Goal: Communication & Community: Ask a question

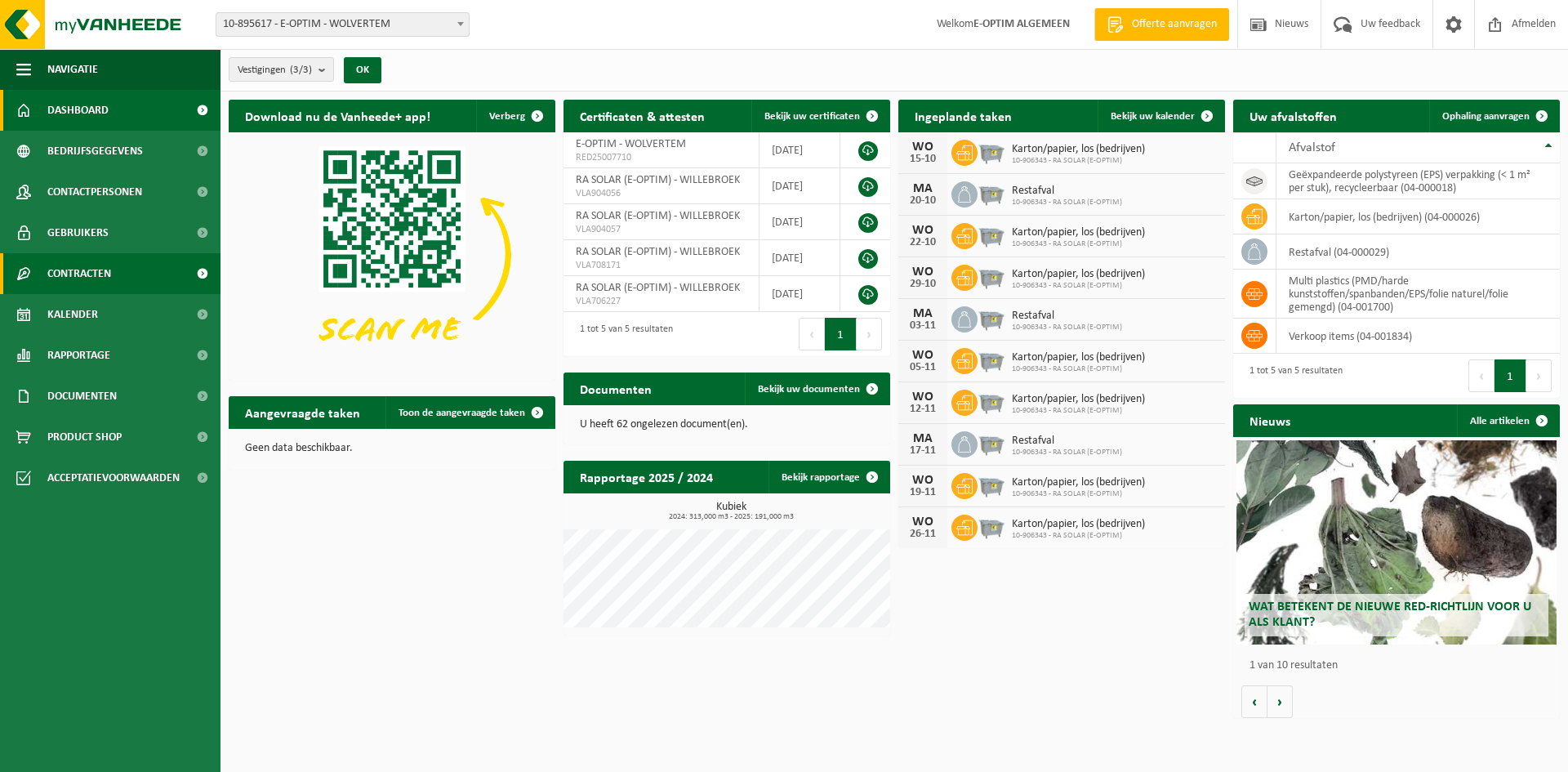
click at [86, 262] on span "Contracten" at bounding box center [79, 273] width 64 height 41
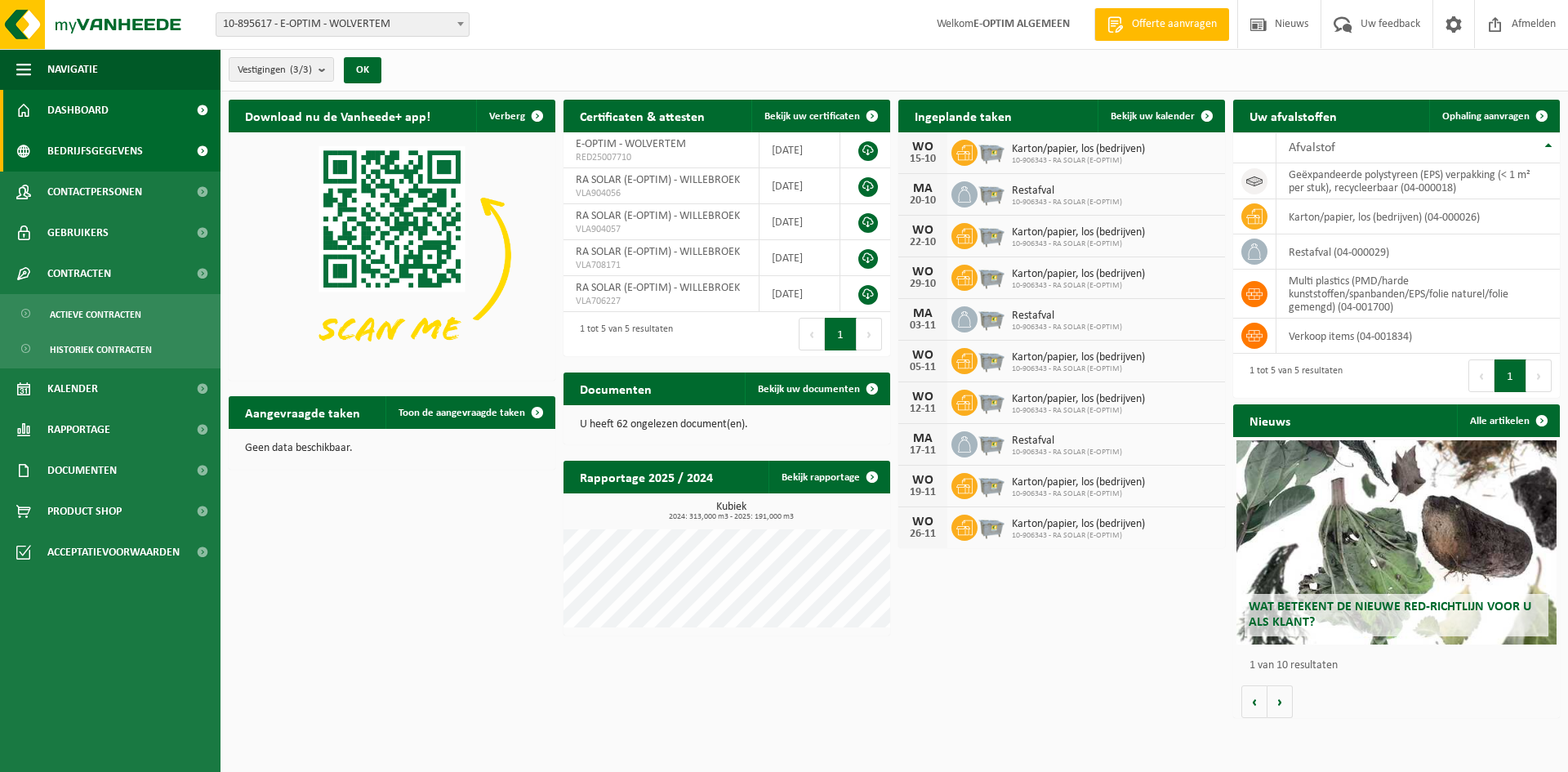
click at [79, 166] on span "Bedrijfsgegevens" at bounding box center [94, 151] width 95 height 41
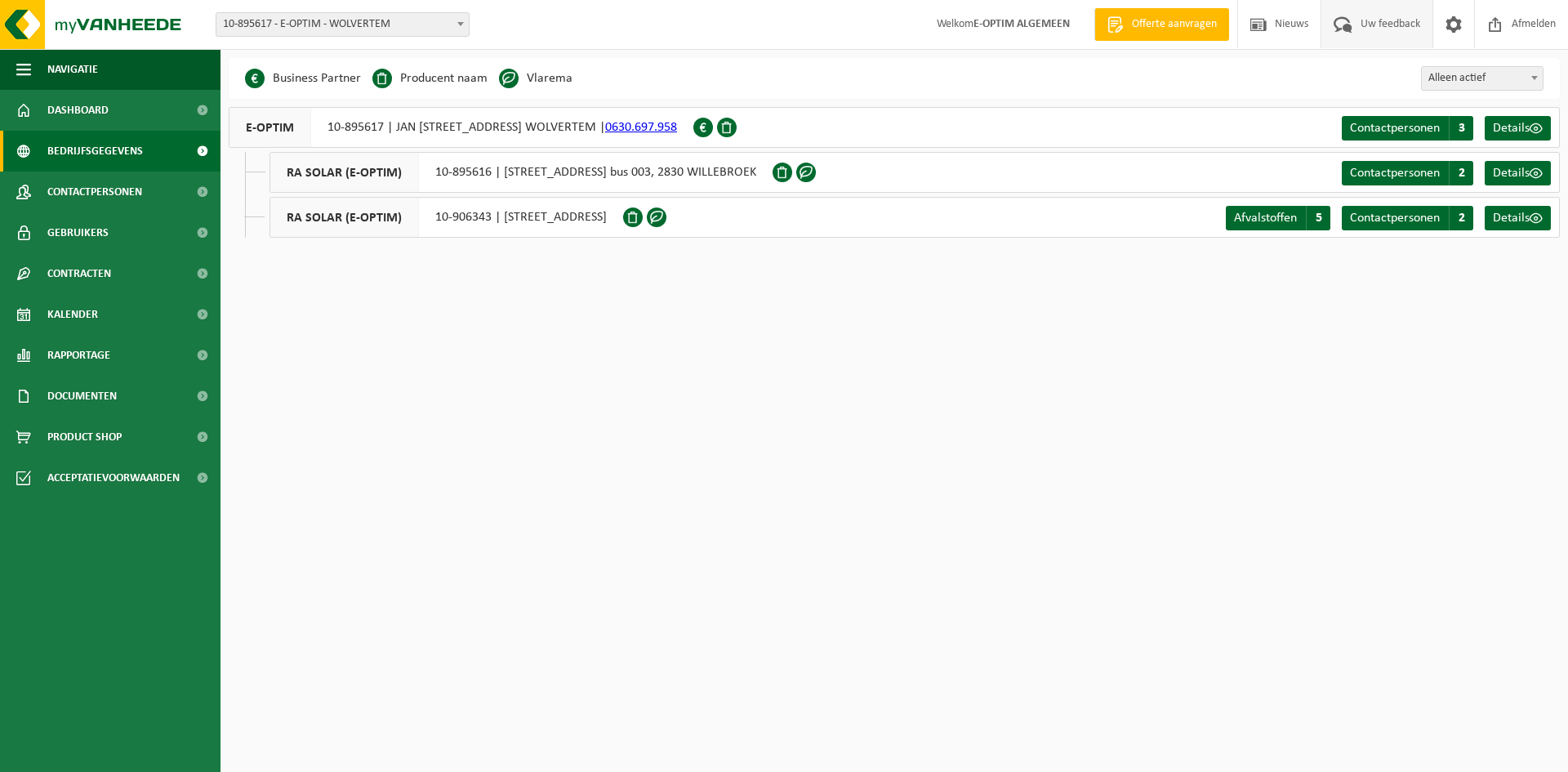
click at [1385, 19] on span "Uw feedback" at bounding box center [1391, 24] width 68 height 48
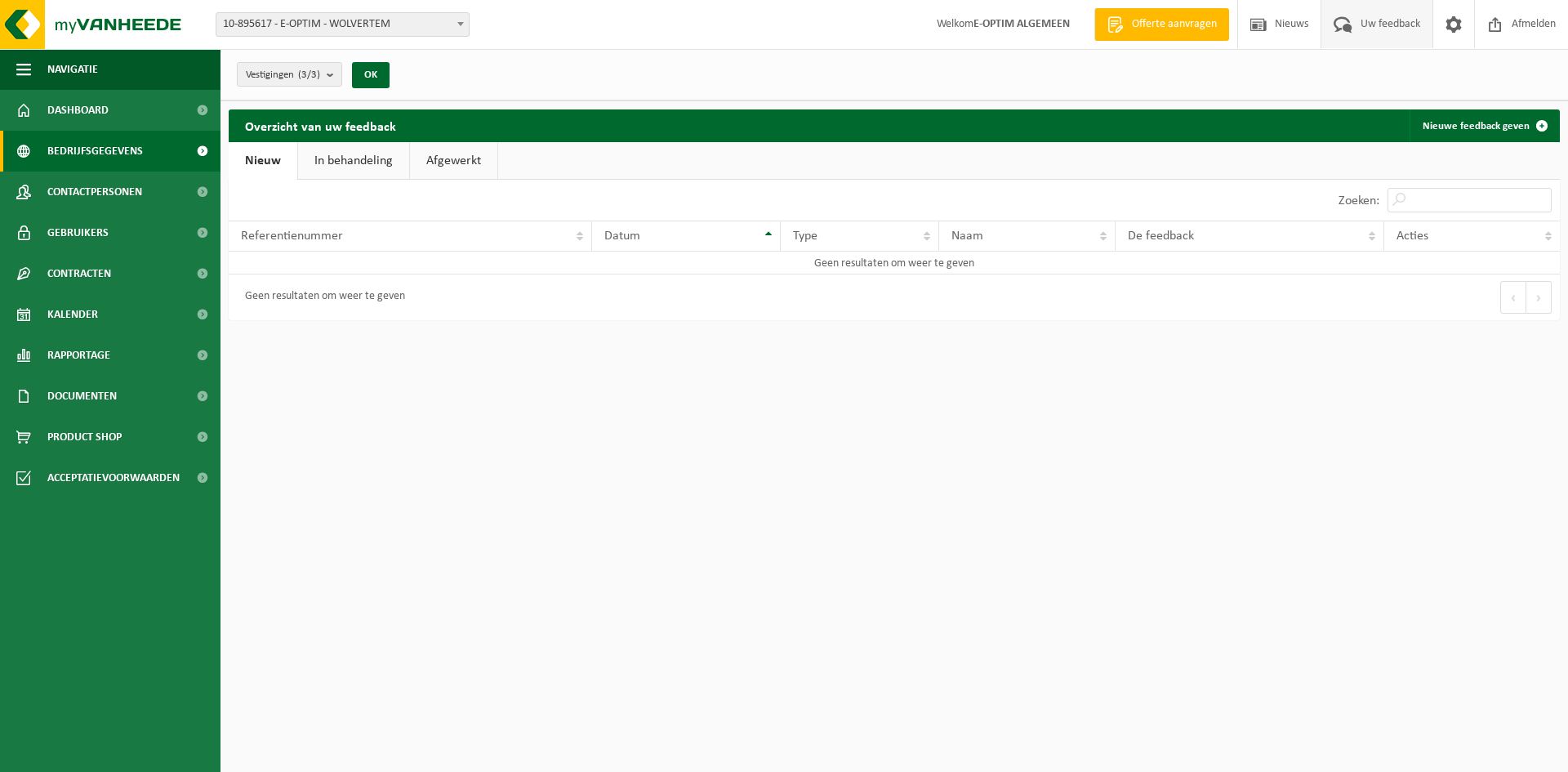
click at [106, 149] on span "Bedrijfsgegevens" at bounding box center [94, 151] width 95 height 41
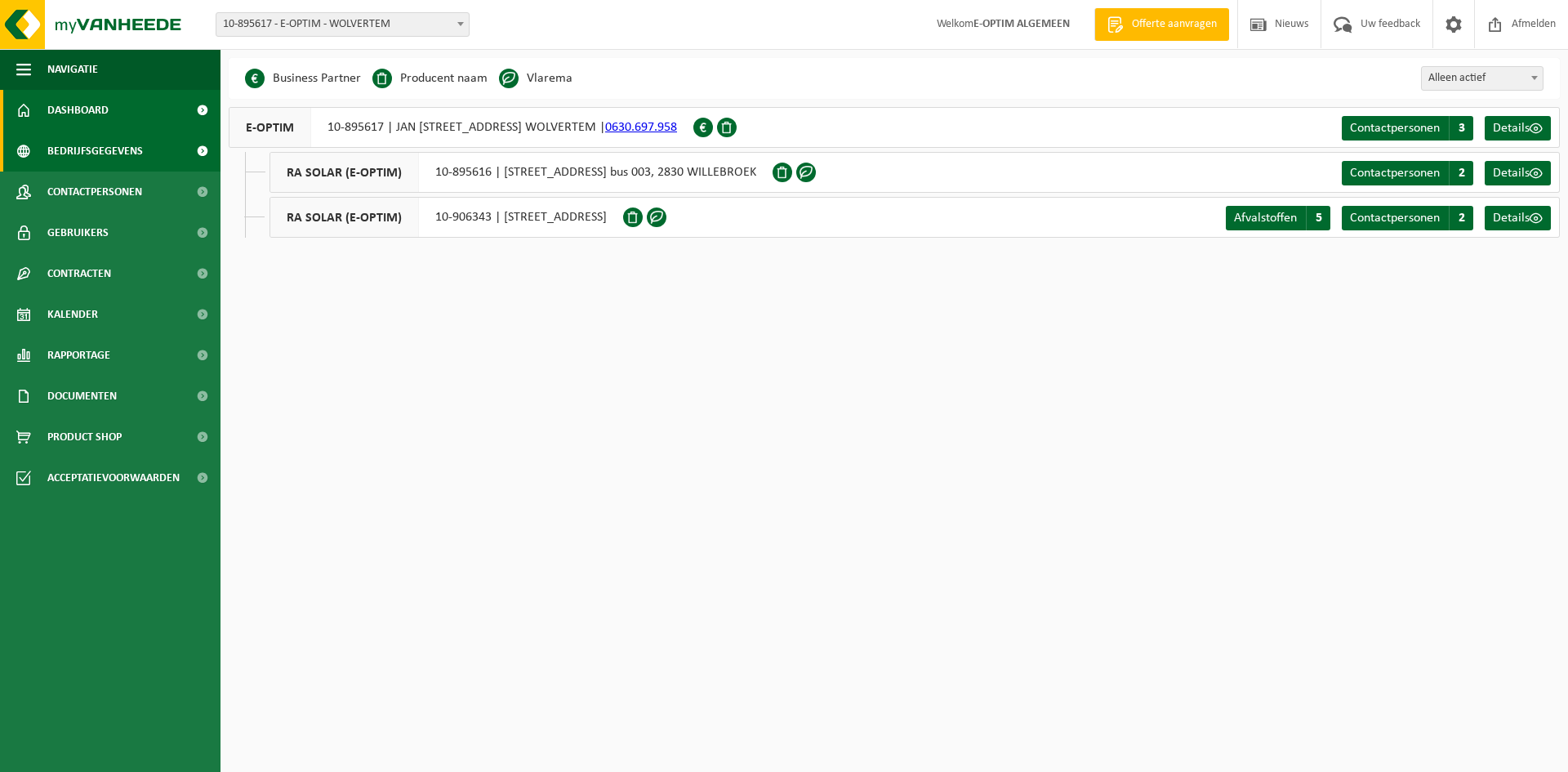
click at [105, 115] on span "Dashboard" at bounding box center [78, 110] width 61 height 41
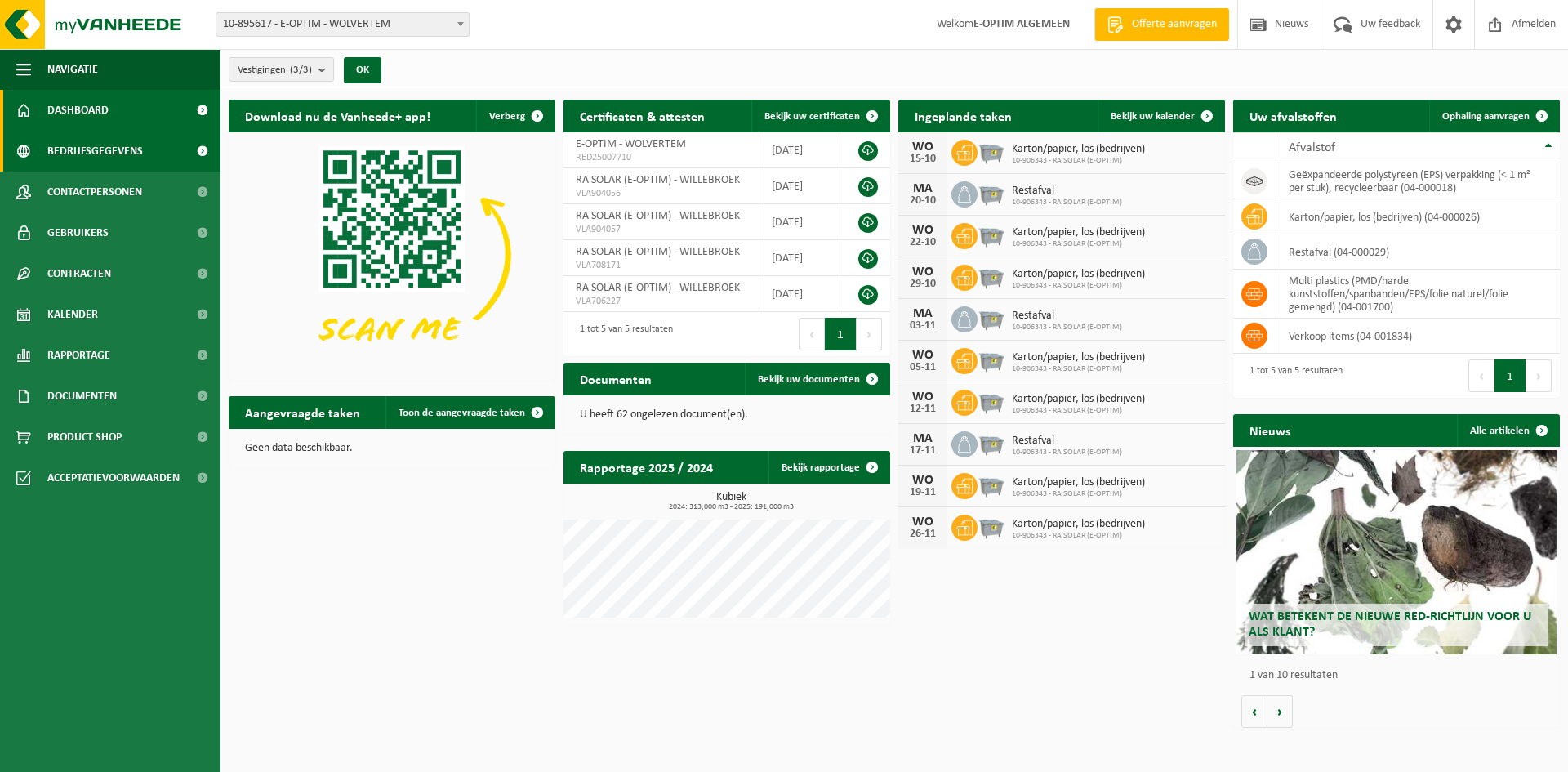
click at [68, 144] on span "Bedrijfsgegevens" at bounding box center [94, 151] width 95 height 41
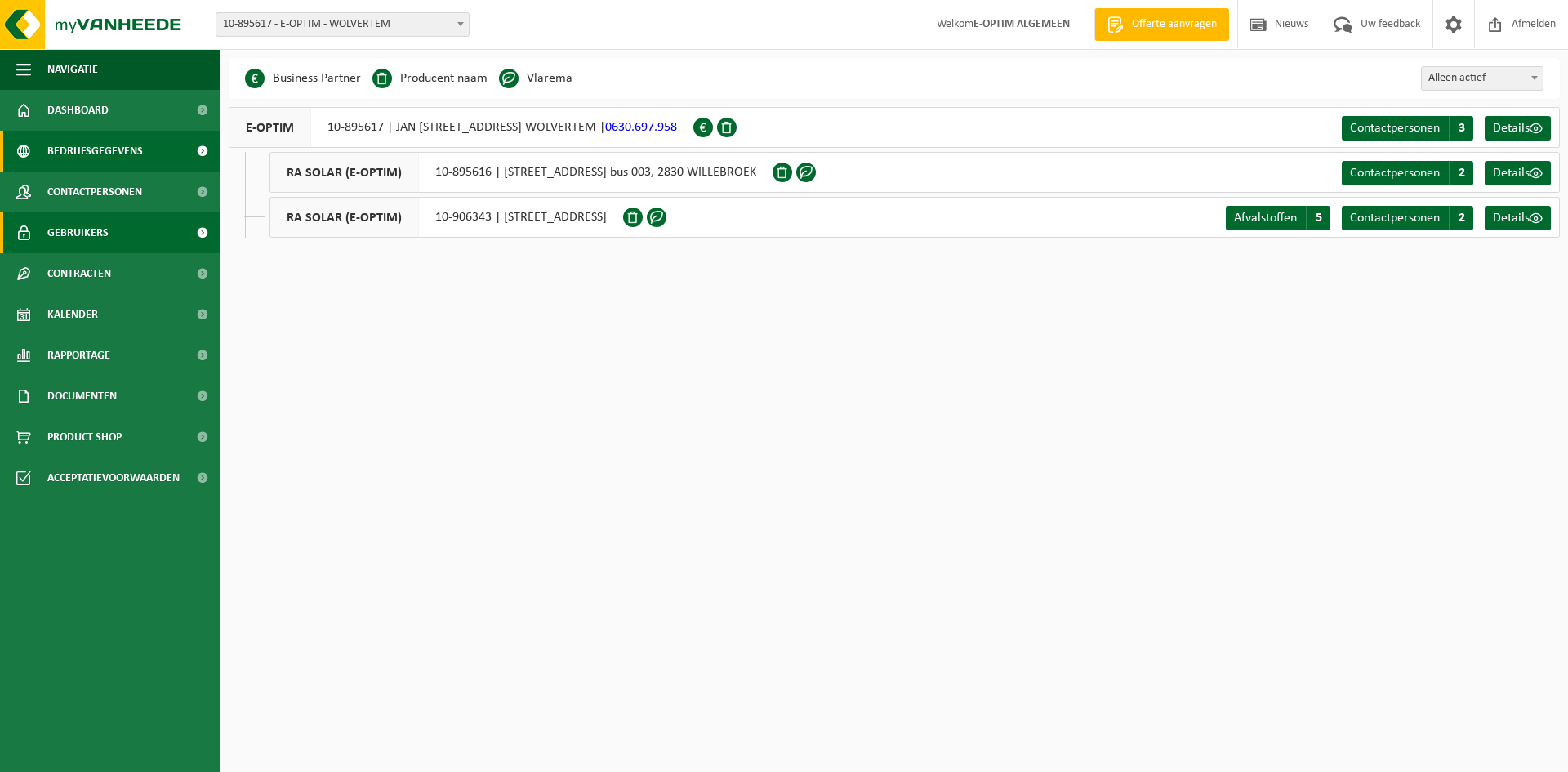
click at [128, 240] on link "Gebruikers" at bounding box center [110, 233] width 220 height 41
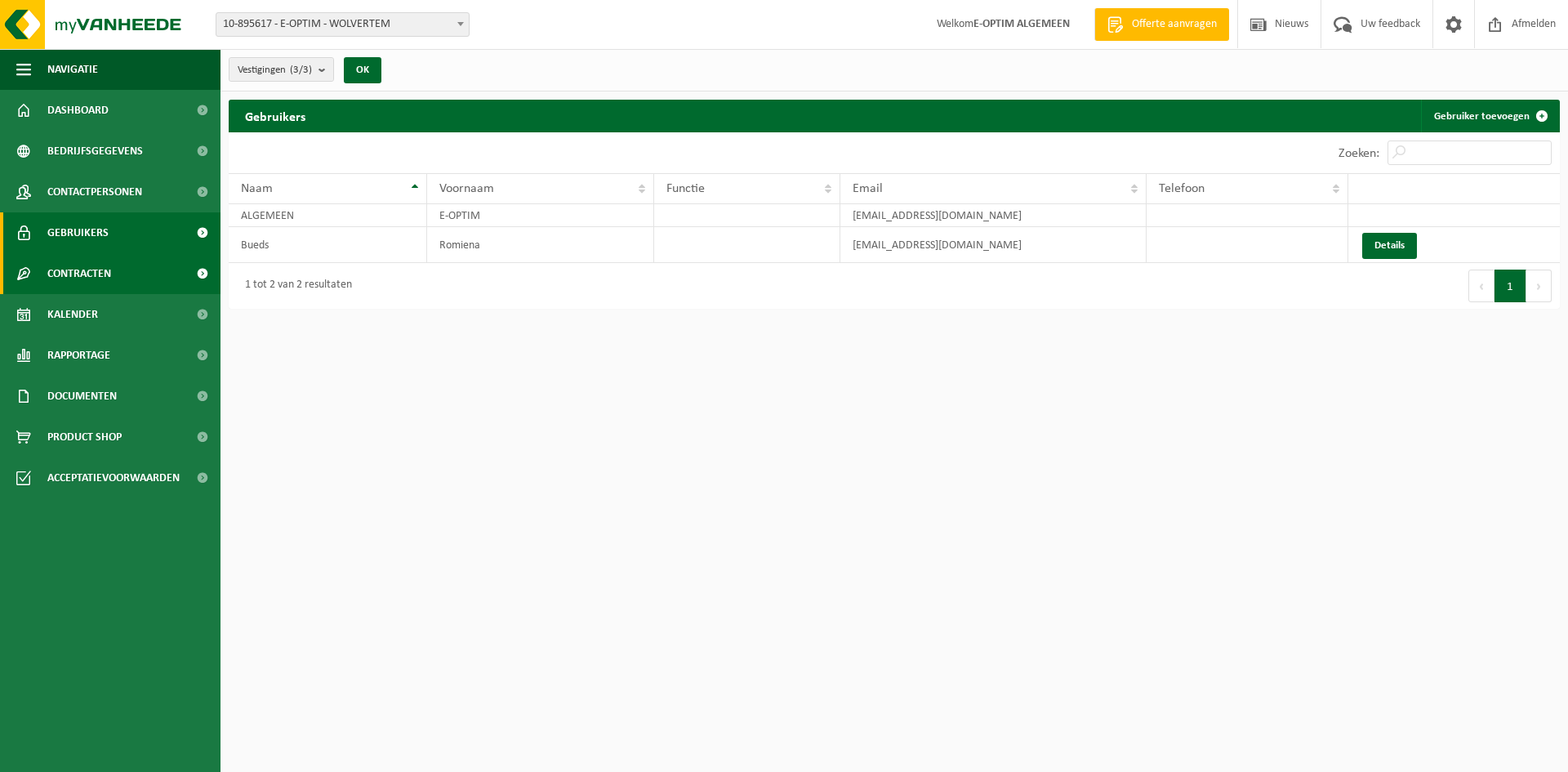
click at [116, 282] on link "Contracten" at bounding box center [110, 273] width 220 height 41
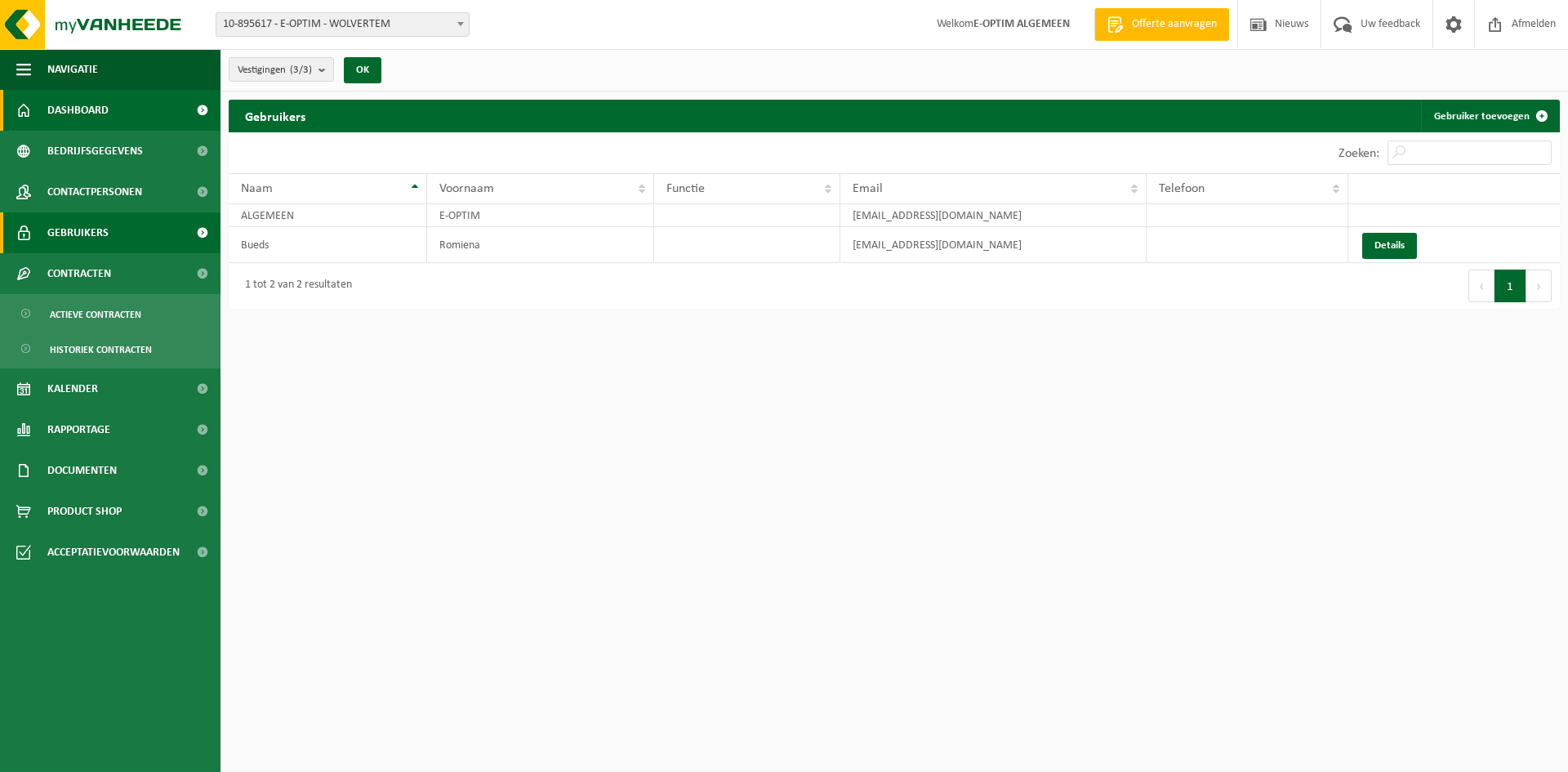
click at [102, 104] on span "Dashboard" at bounding box center [78, 110] width 61 height 41
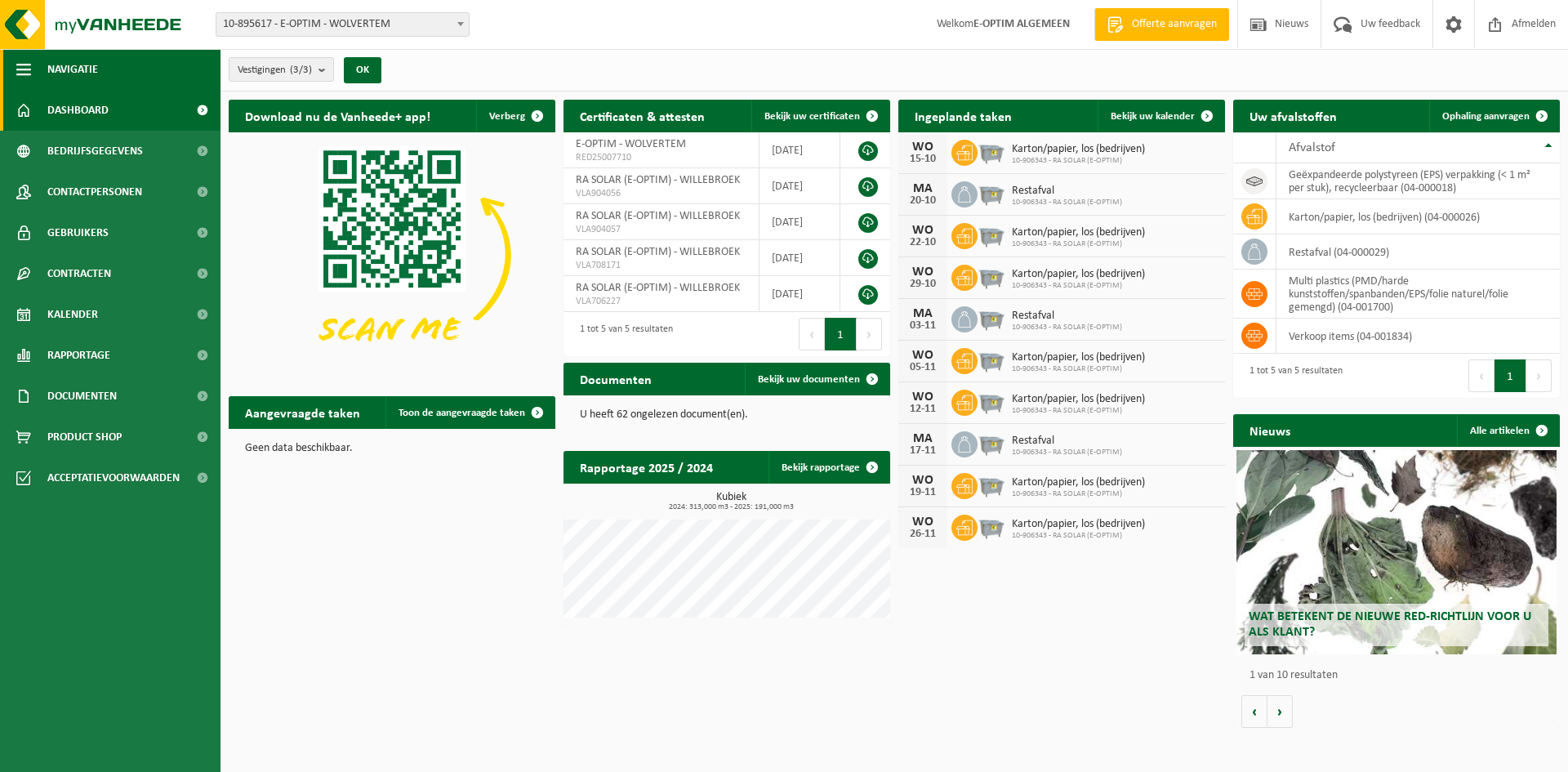
click at [78, 75] on span "Navigatie" at bounding box center [72, 69] width 51 height 41
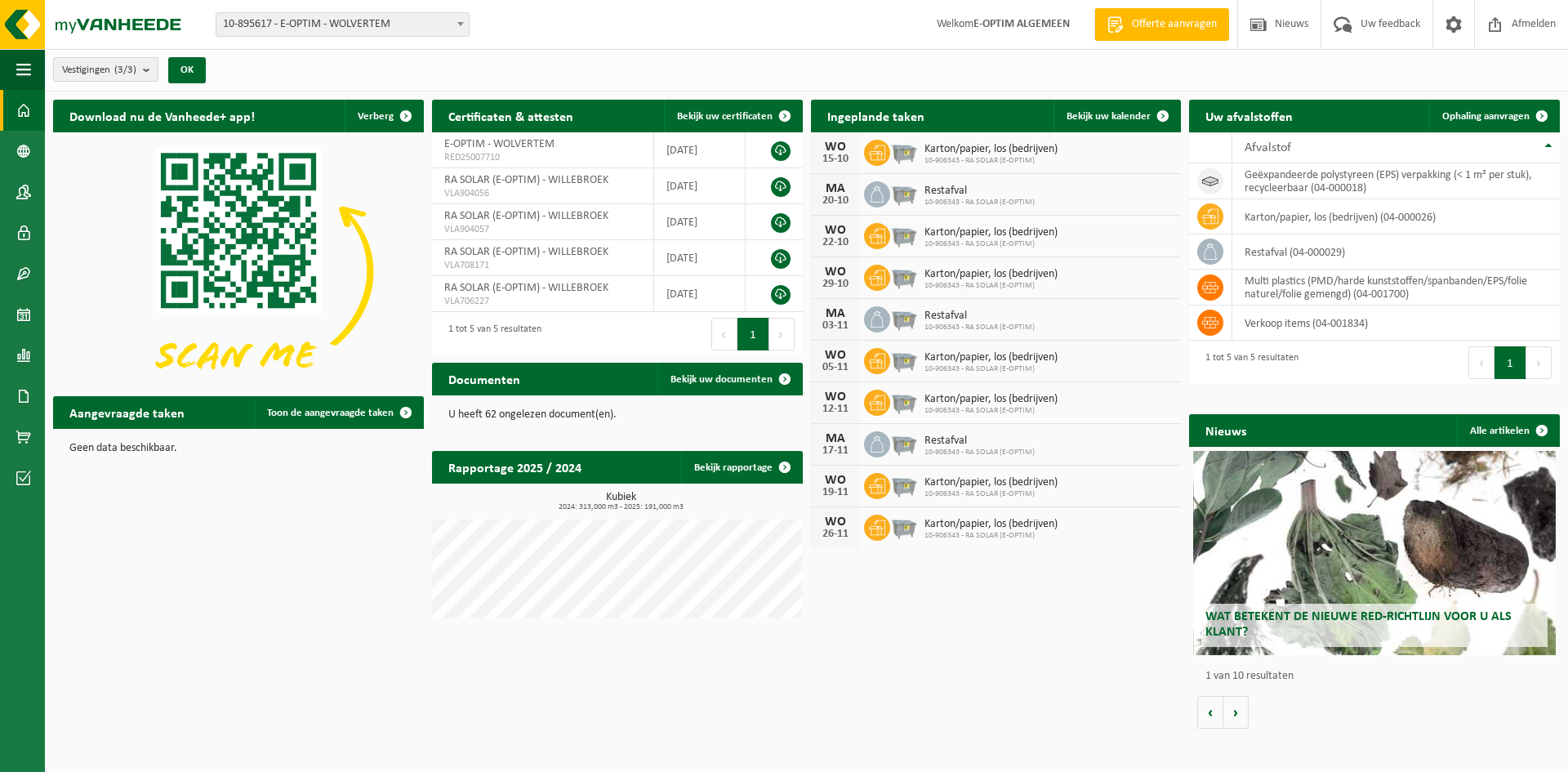
click at [77, 75] on span "Vestigingen (3/3)" at bounding box center [99, 70] width 75 height 25
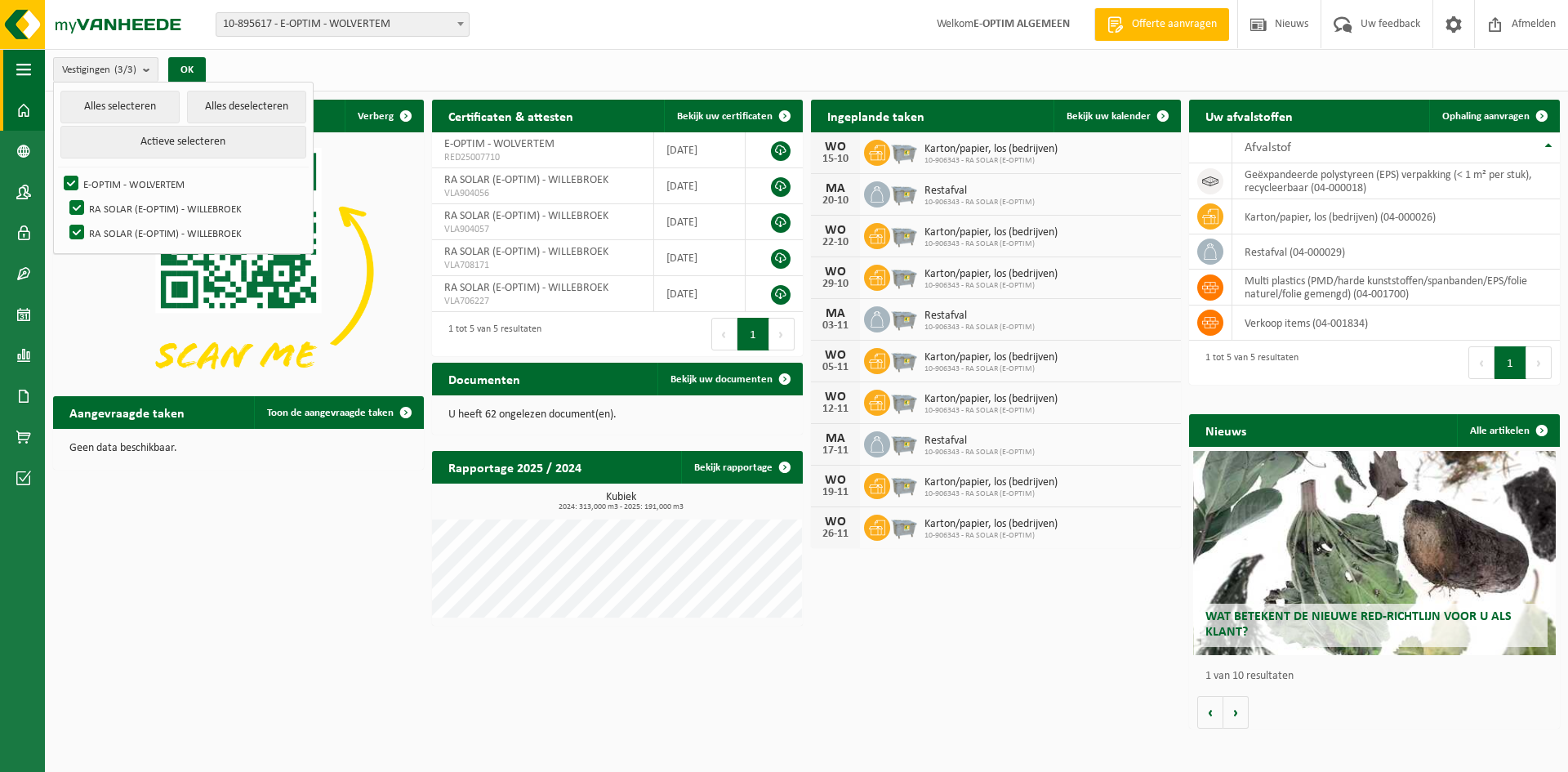
click at [23, 68] on span "button" at bounding box center [24, 69] width 15 height 41
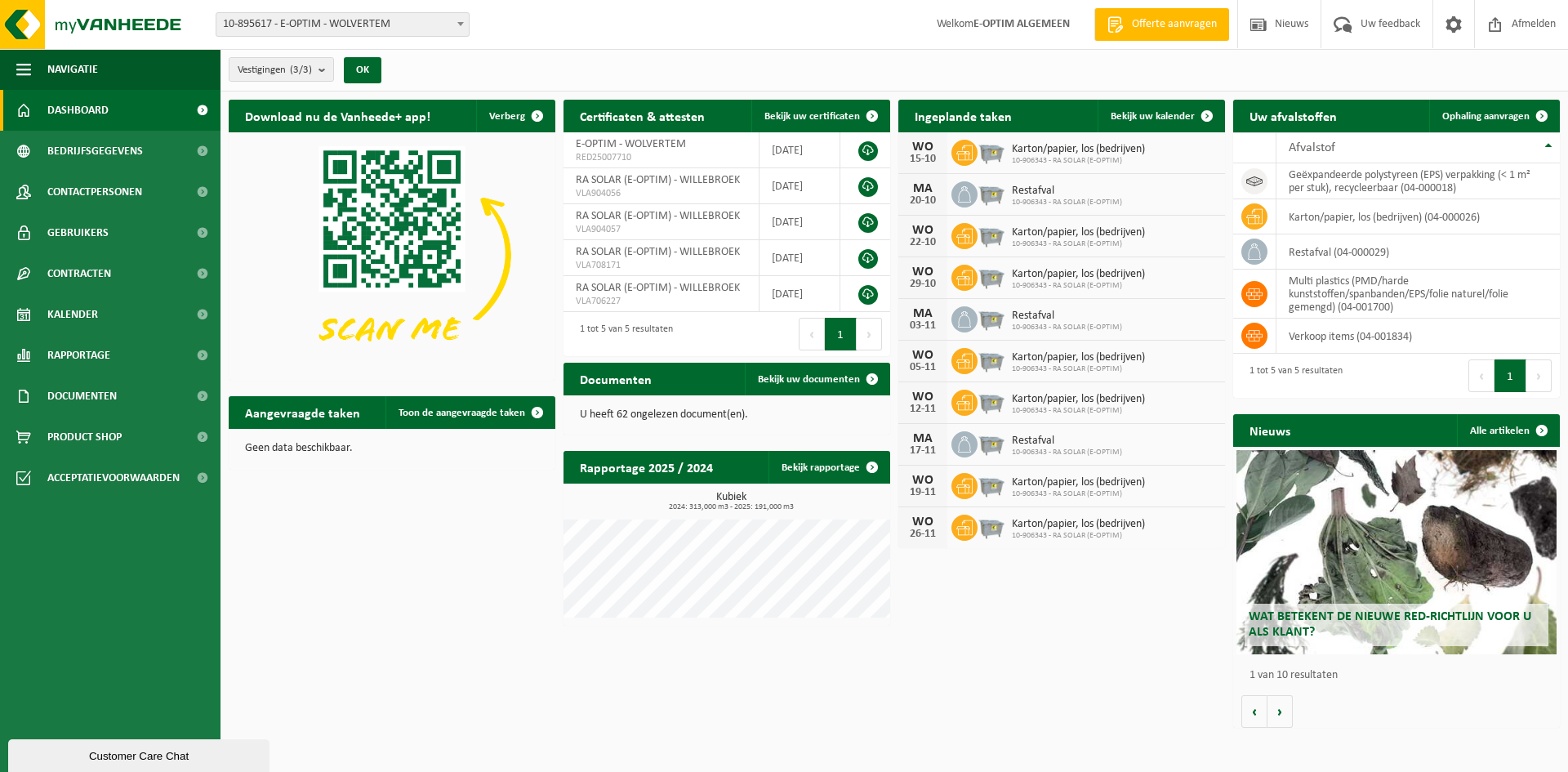
click at [134, 759] on div "Customer Care Chat" at bounding box center [139, 756] width 237 height 12
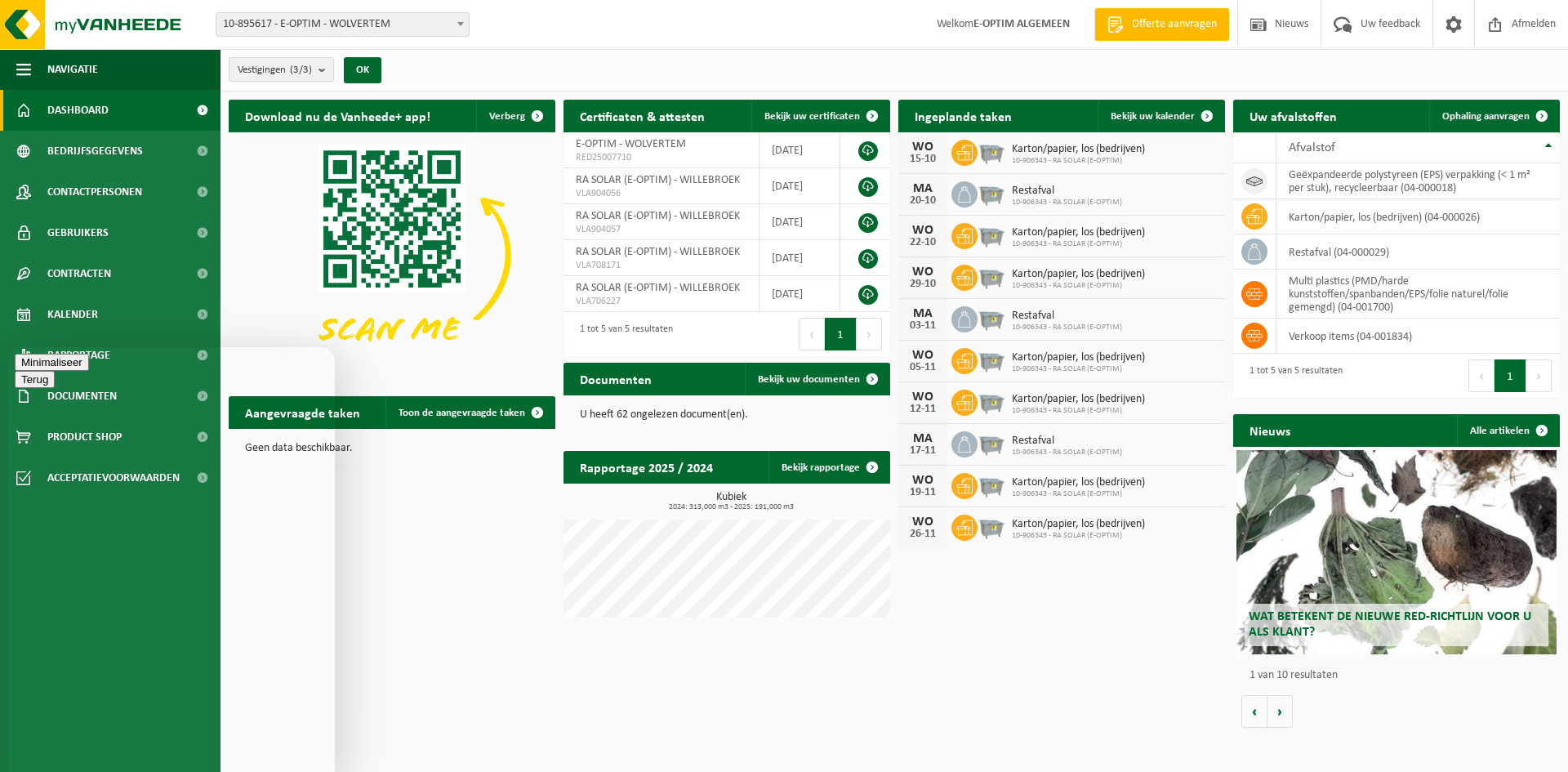
type textarea "Goedemorgen"
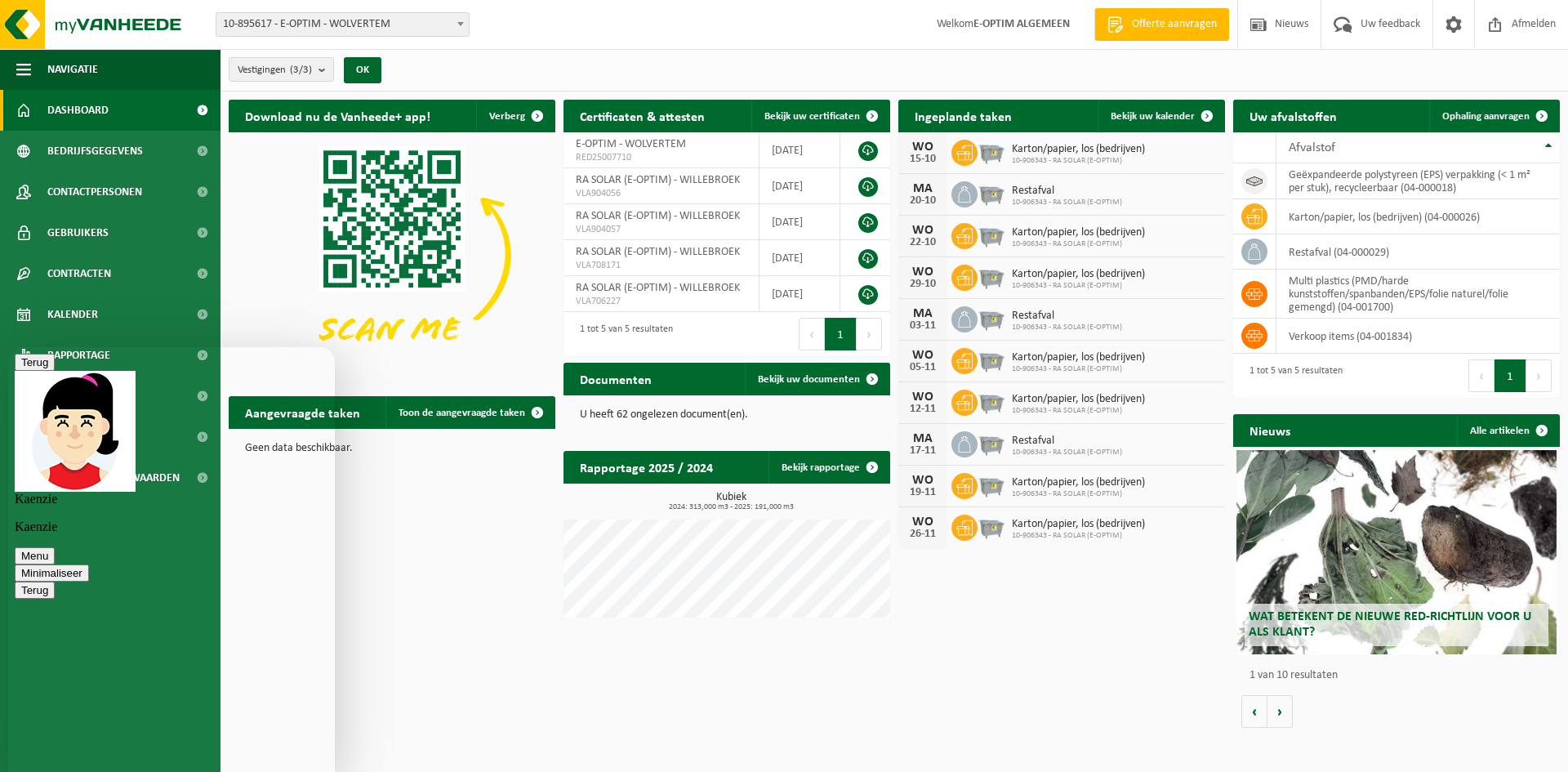
type textarea "Wij hebben onlangs het restafval 2wekelijks gezet"
type textarea "maar dit blijkt toch niet voldoende is en mag terug wekelijks"
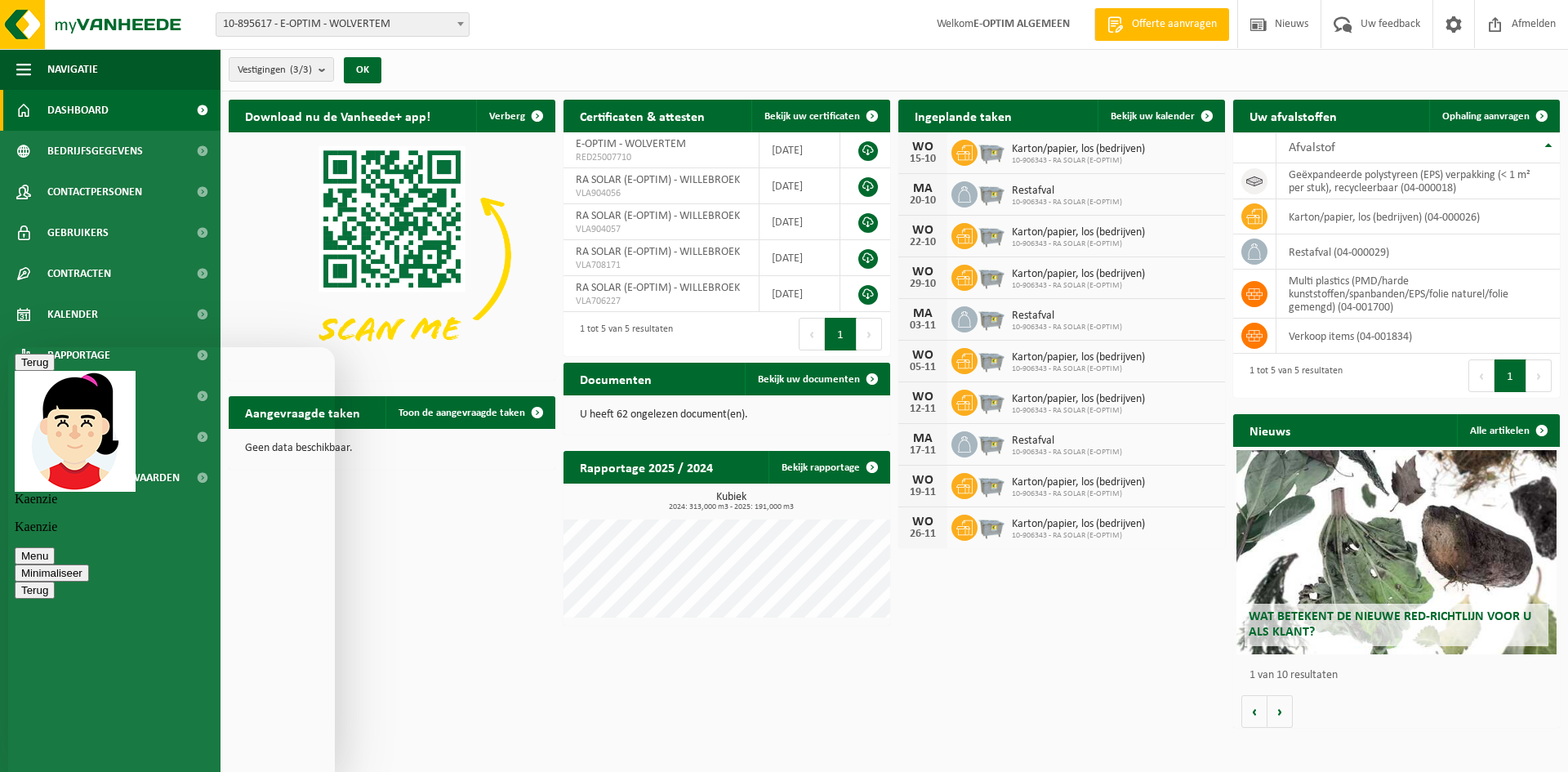
scroll to position [88, 0]
type textarea "D"
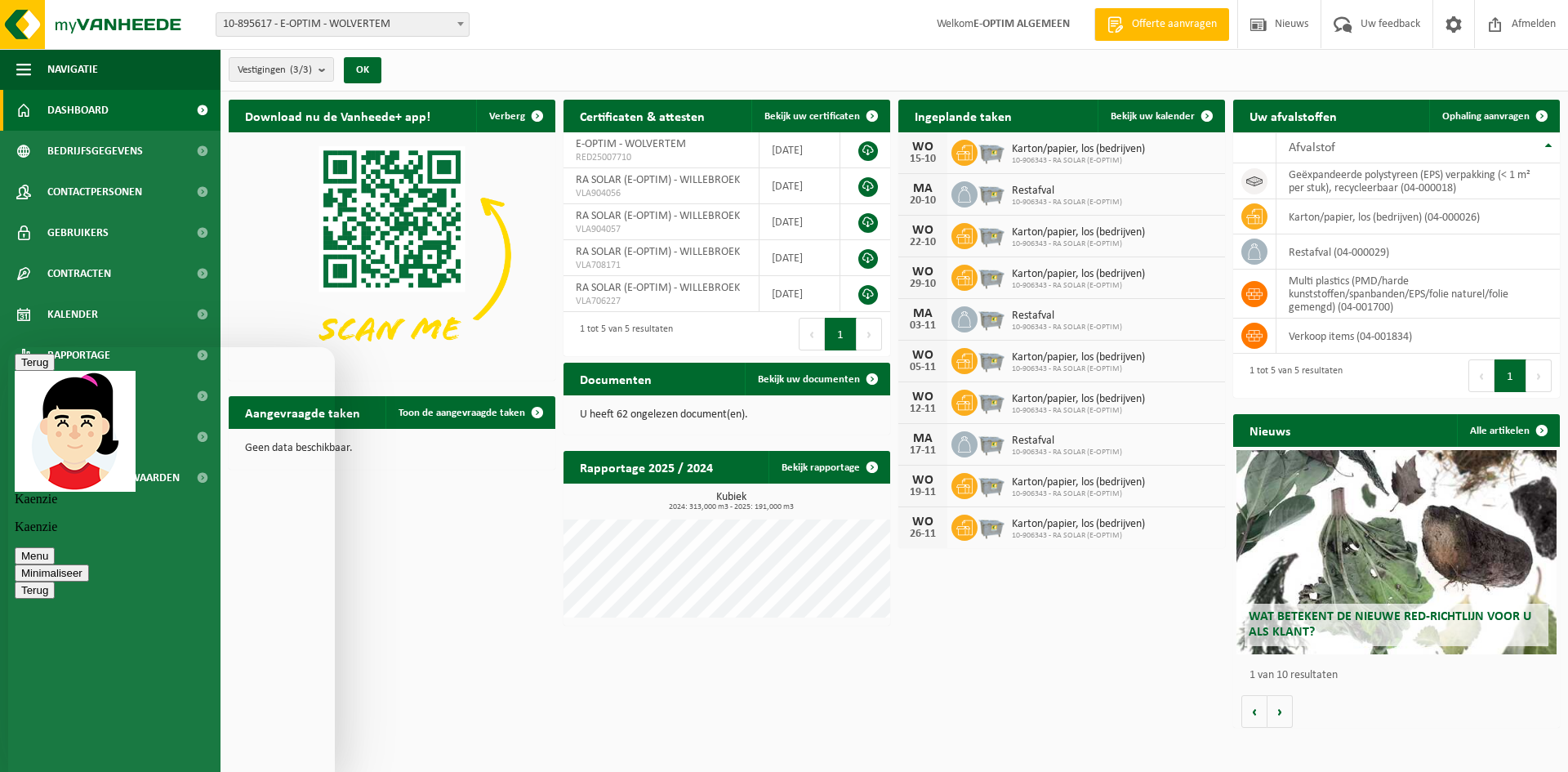
type textarea "Dank je"
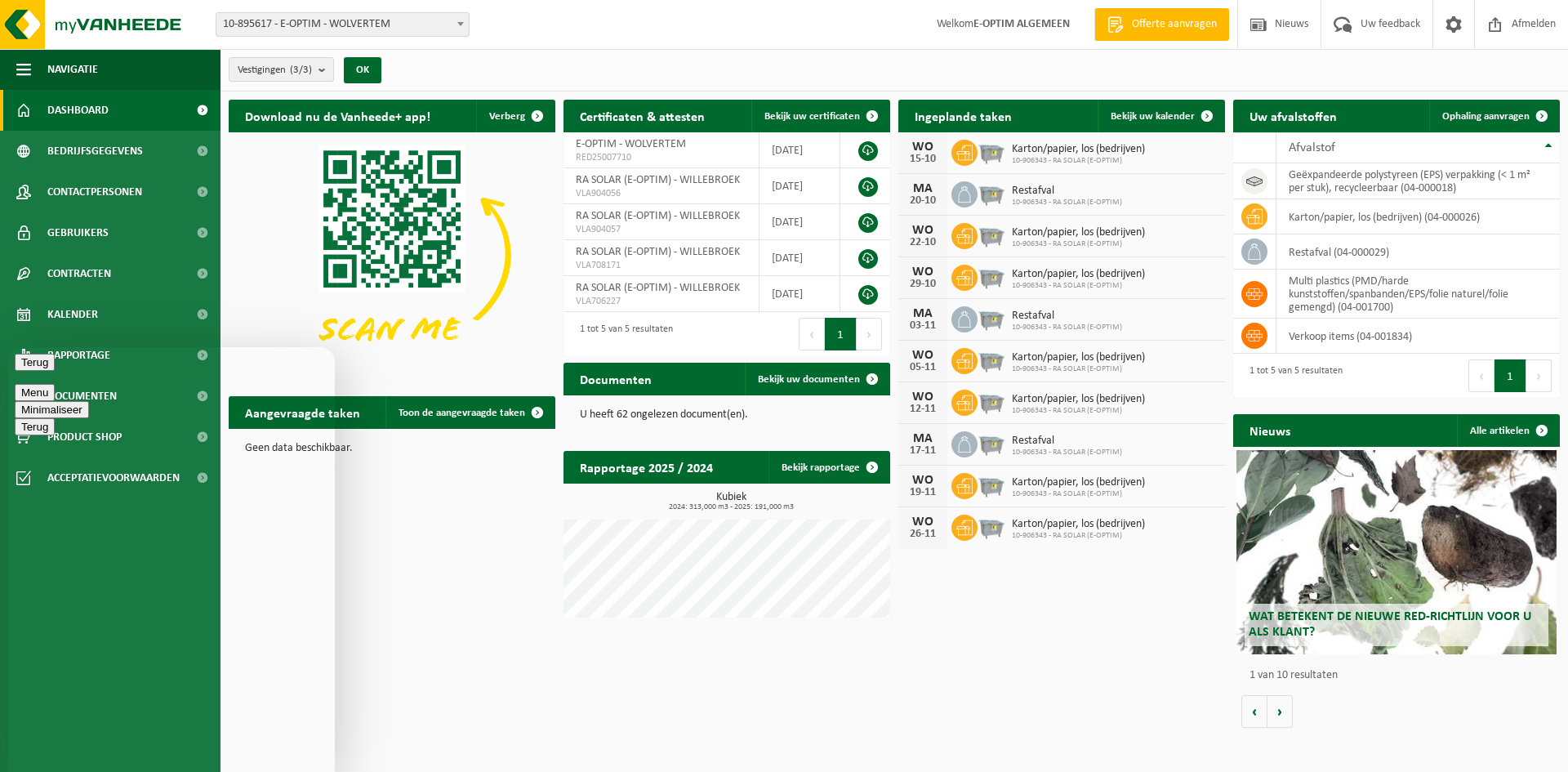
click at [89, 401] on button "Minimaliseer" at bounding box center [52, 409] width 75 height 17
